Goal: Information Seeking & Learning: Compare options

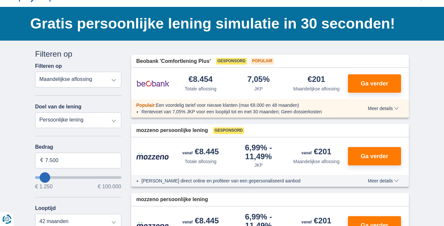
scroll to position [35, 0]
select select "vehicleLoan"
select select "3-4"
type input "15.000"
type input "15250"
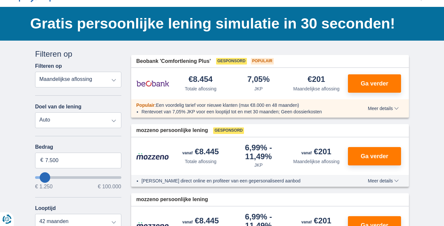
select select "60"
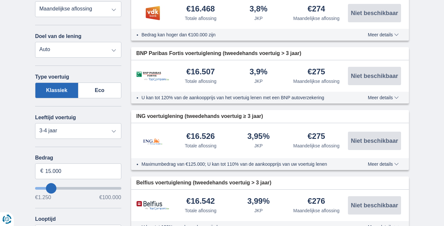
scroll to position [108, 0]
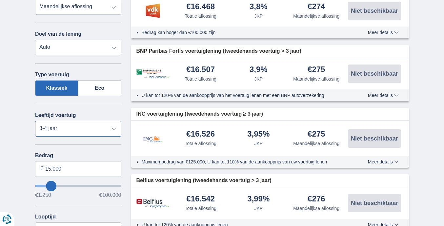
select select "2-3"
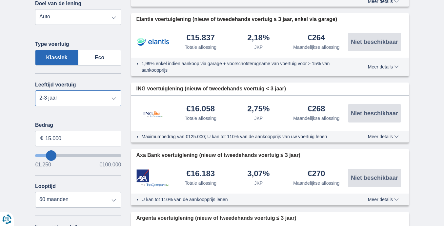
scroll to position [137, 0]
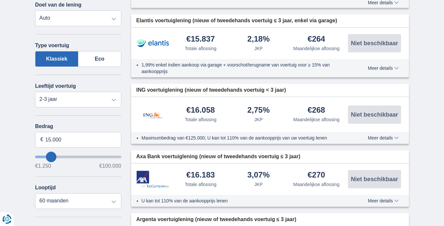
type input "16.250"
type input "16250"
type input "17.250"
type input "17250"
type input "19.250"
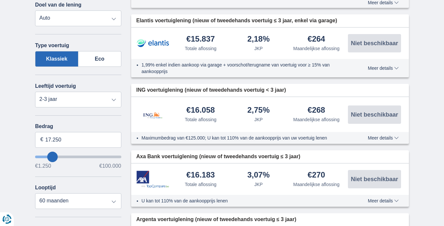
type input "19250"
type input "20.250"
type input "20250"
type input "22.250"
type input "22250"
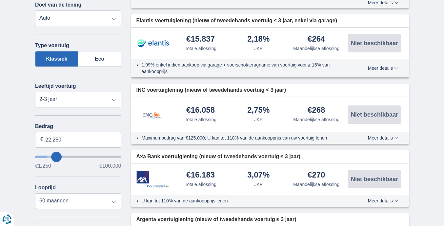
type input "24.250"
type input "24250"
type input "25.250"
type input "25250"
select select "120"
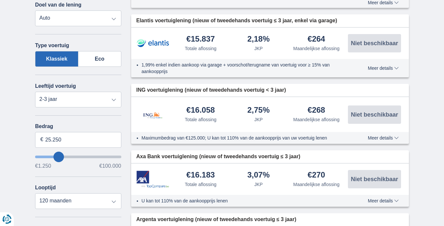
type input "26.250"
type input "26250"
type input "27.250"
type input "27250"
type input "29.250"
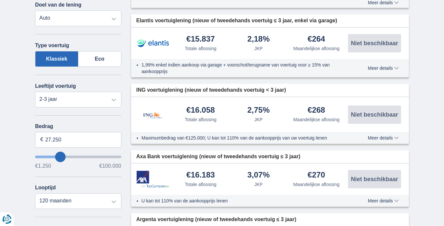
type input "29250"
type input "30.250"
type input "30250"
type input "32.250"
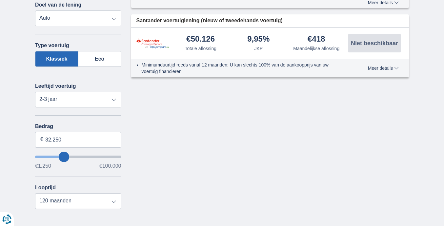
drag, startPoint x: 51, startPoint y: 156, endPoint x: 64, endPoint y: 156, distance: 13.1
type input "32250"
type input "51.250"
type input "51250"
click at [78, 156] on input "wantToBorrow" at bounding box center [78, 157] width 86 height 3
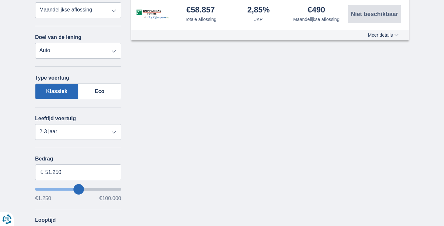
scroll to position [105, 0]
click at [75, 188] on input "wantToBorrow" at bounding box center [78, 189] width 86 height 3
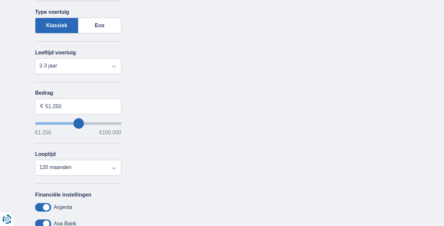
scroll to position [179, 0]
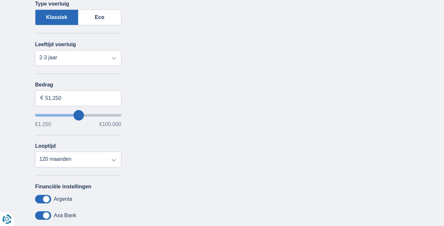
type input "50.250"
type input "50250"
type input "49.250"
type input "49250"
type input "50.250"
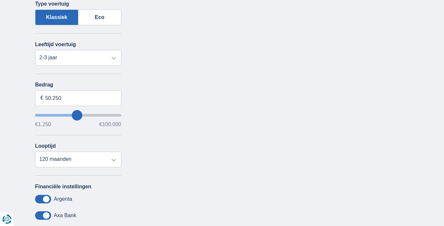
type input "50250"
type input "49.250"
type input "49250"
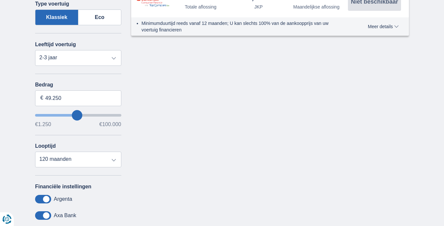
type input "50.250"
type input "50250"
click at [78, 114] on input "wantToBorrow" at bounding box center [78, 115] width 86 height 3
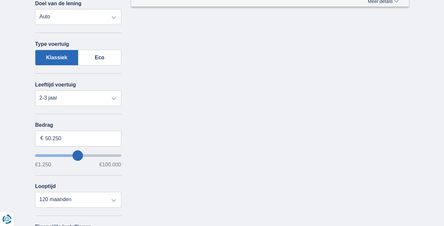
scroll to position [138, 0]
click at [74, 136] on input "50.250" at bounding box center [78, 139] width 86 height 16
type input "50.000"
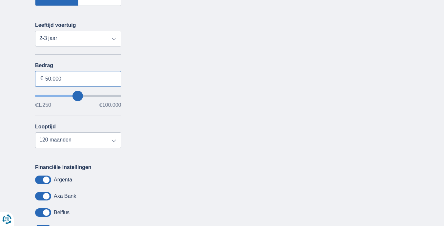
scroll to position [198, 0]
type input "50250"
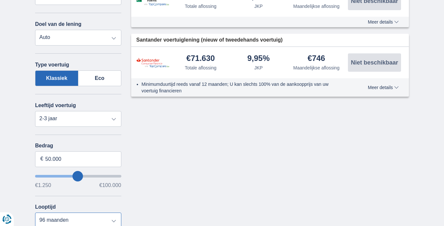
scroll to position [136, 0]
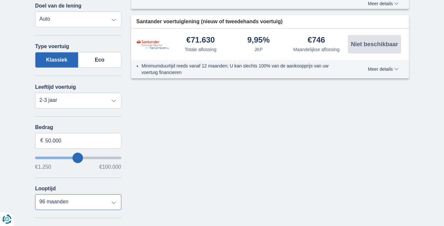
select select "84"
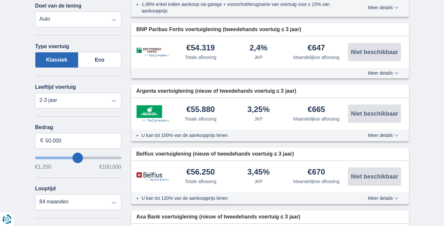
click at [243, 115] on div "3,25% JKP" at bounding box center [258, 114] width 58 height 17
click at [379, 137] on span "Meer details" at bounding box center [383, 135] width 31 height 5
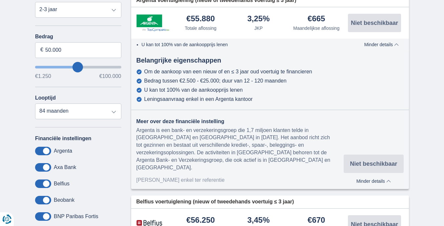
scroll to position [226, 0]
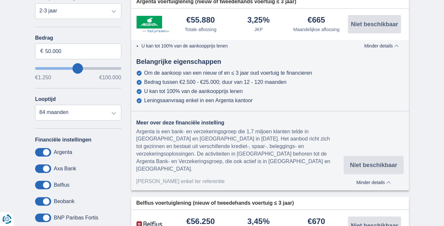
click at [393, 48] on span "Minder details" at bounding box center [381, 46] width 34 height 5
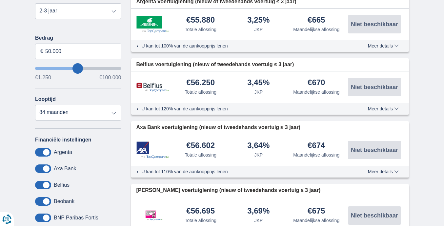
click at [158, 26] on img at bounding box center [152, 24] width 33 height 17
click at [324, 24] on div "€665" at bounding box center [315, 20] width 17 height 9
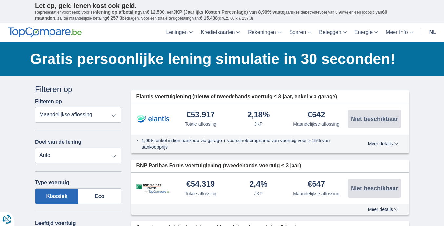
scroll to position [0, 0]
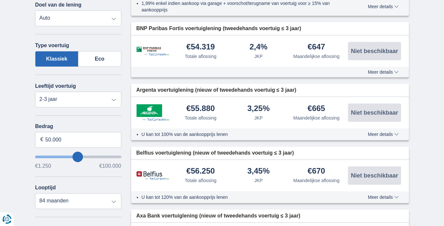
scroll to position [35, 0]
